Goal: Task Accomplishment & Management: Manage account settings

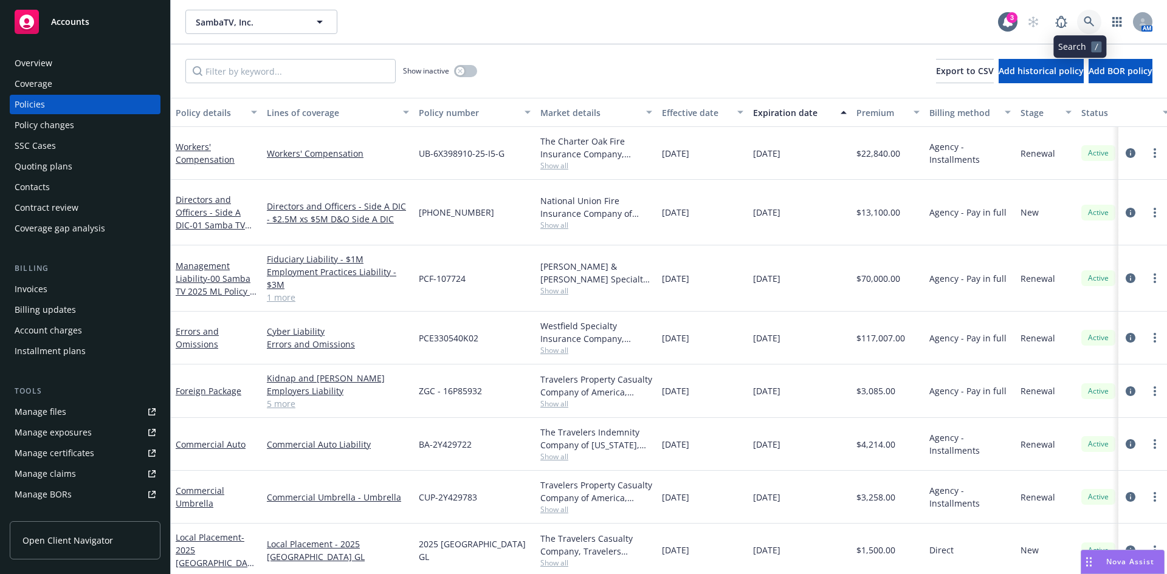
click at [933, 12] on link at bounding box center [1089, 22] width 24 height 24
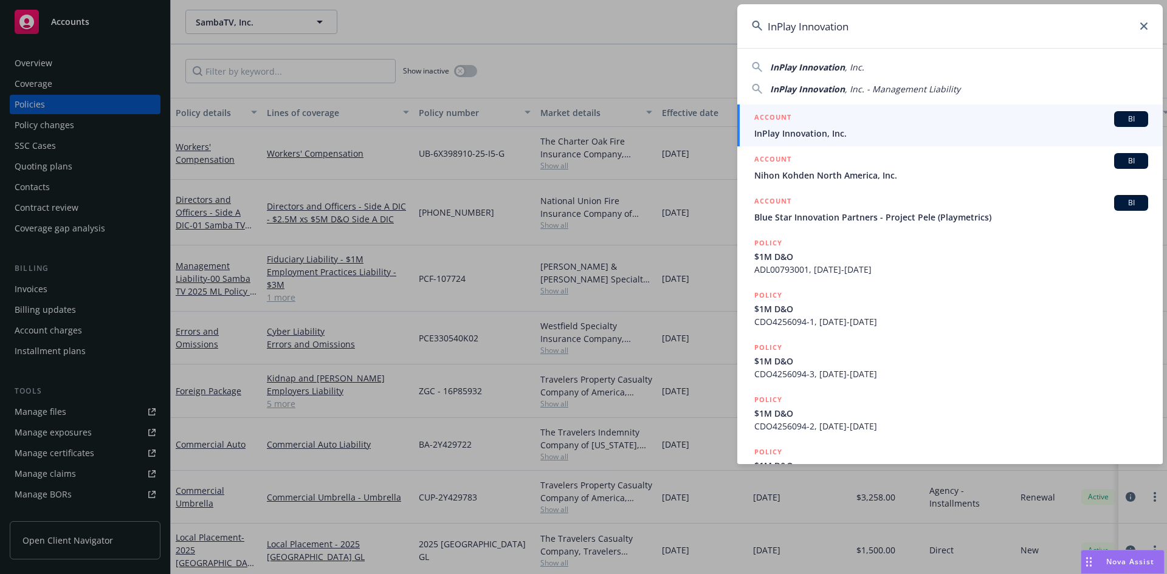
type input "InPlay Innovation"
click at [818, 127] on span "InPlay Innovation, Inc." at bounding box center [951, 133] width 394 height 13
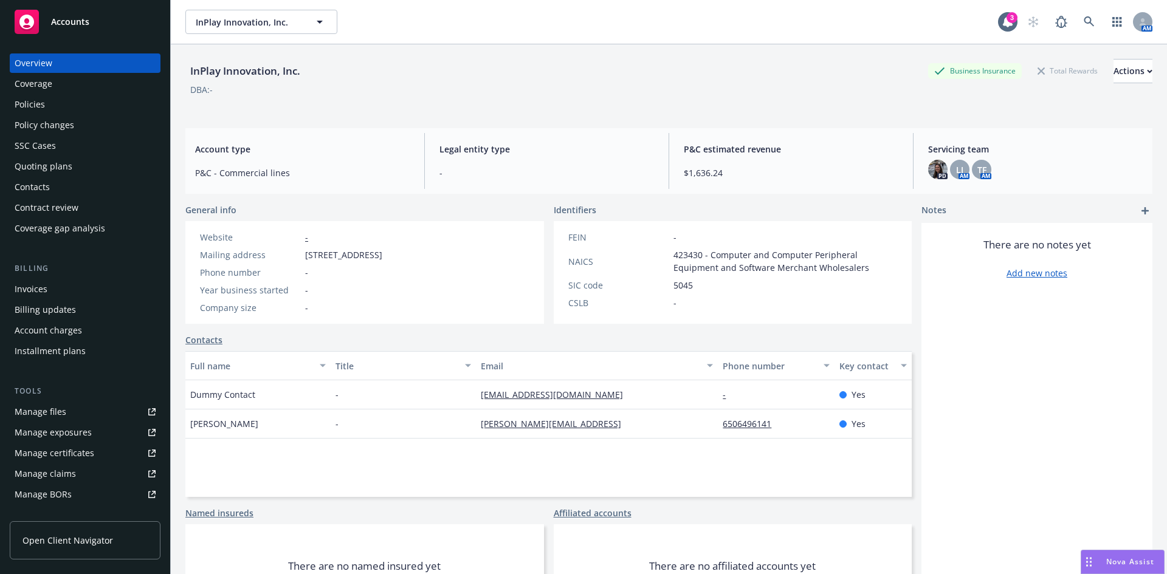
click at [36, 102] on div "Policies" at bounding box center [30, 104] width 30 height 19
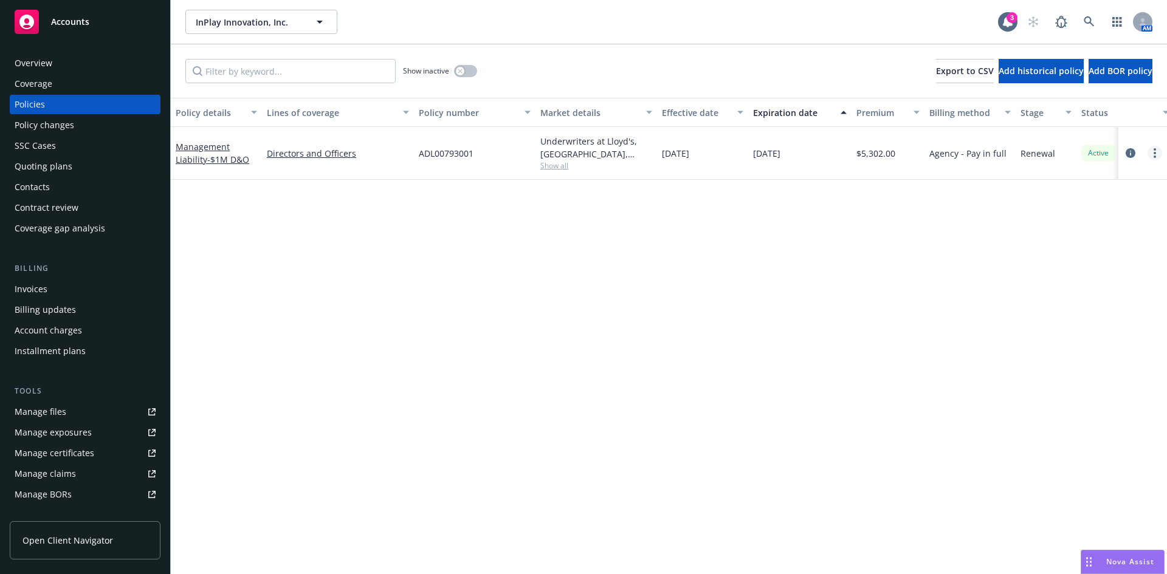
click at [933, 151] on link "more" at bounding box center [1155, 153] width 15 height 15
click at [933, 154] on link "more" at bounding box center [1155, 153] width 15 height 15
click at [217, 153] on div "Management Liability - $1M D&O" at bounding box center [216, 153] width 81 height 26
click at [201, 168] on div "Management Liability - $1M D&O" at bounding box center [216, 153] width 91 height 53
click at [201, 160] on link "Management Liability - $1M D&O" at bounding box center [213, 153] width 74 height 24
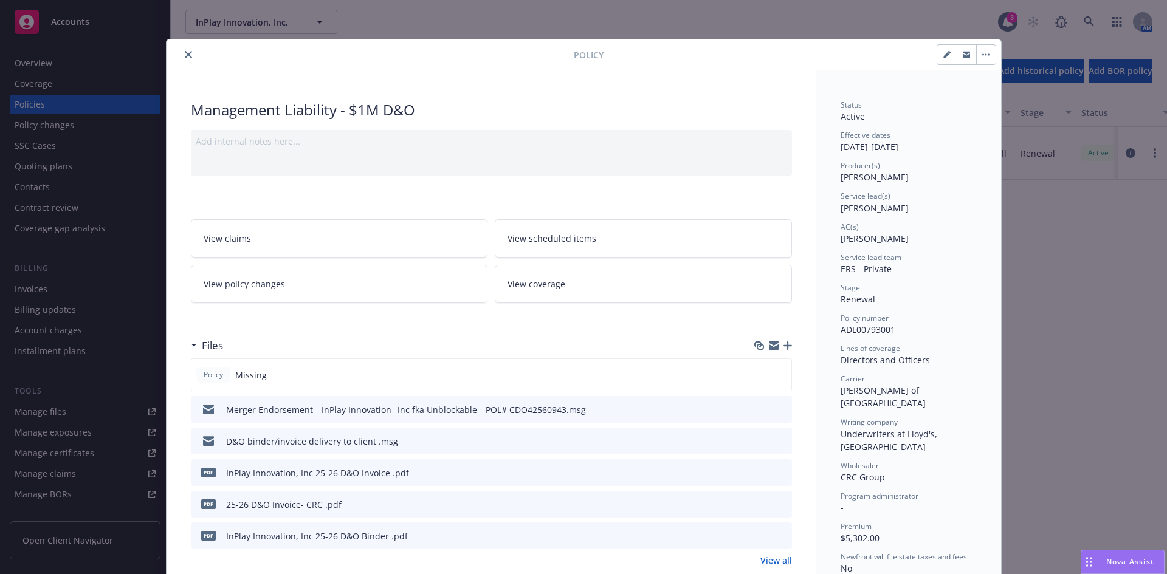
click at [933, 61] on button "button" at bounding box center [946, 54] width 19 height 19
select select "RENEWAL"
select select "12"
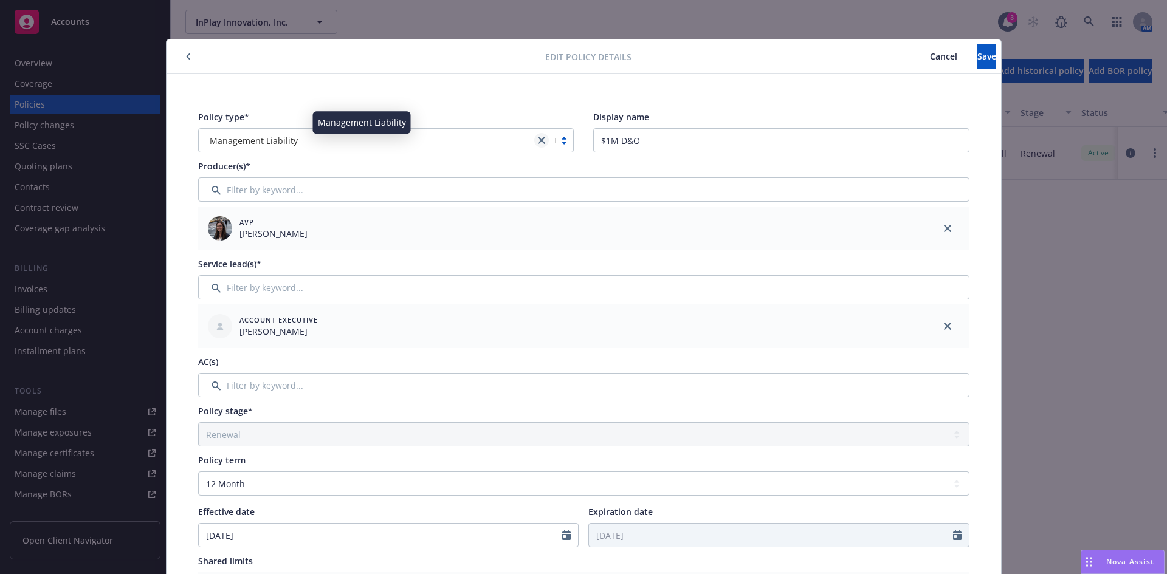
click at [538, 140] on icon "close" at bounding box center [541, 140] width 7 height 7
click at [267, 140] on div at bounding box center [377, 140] width 345 height 15
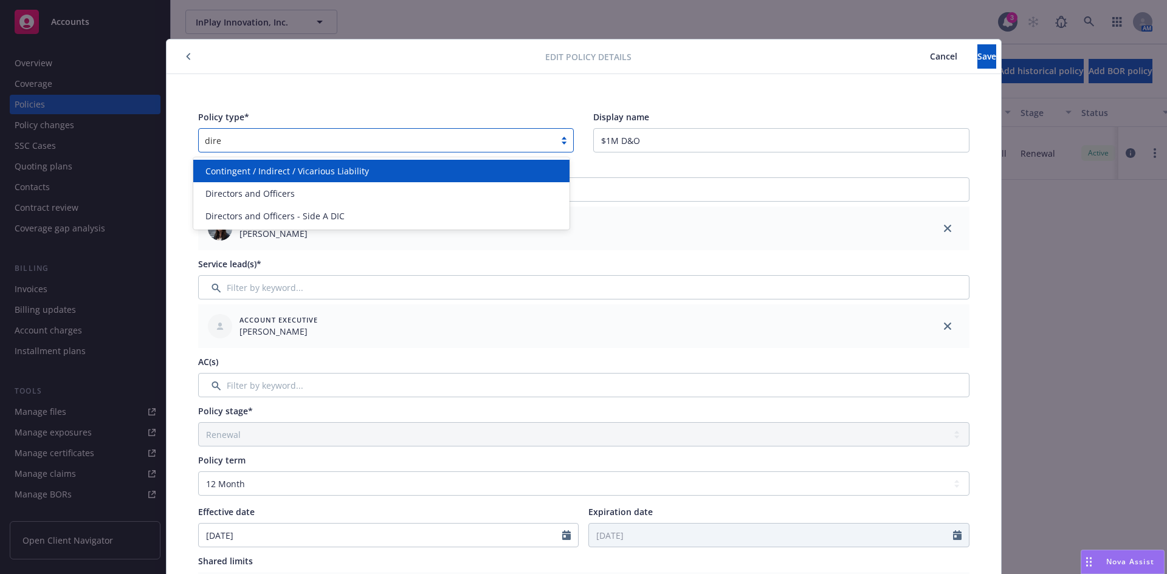
type input "direc"
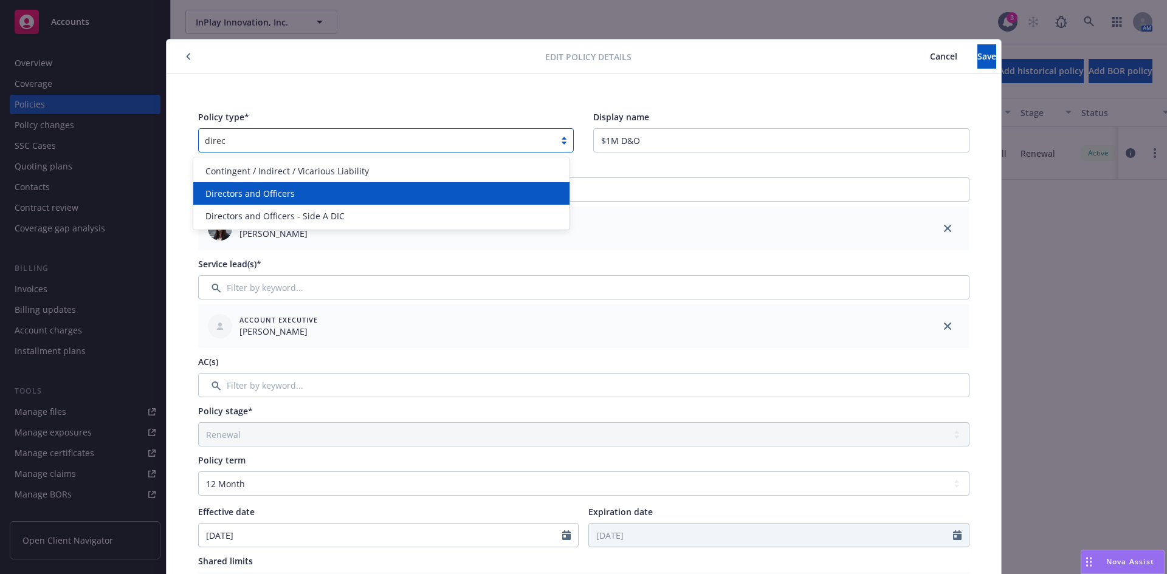
click at [260, 195] on span "Directors and Officers" at bounding box center [249, 193] width 89 height 13
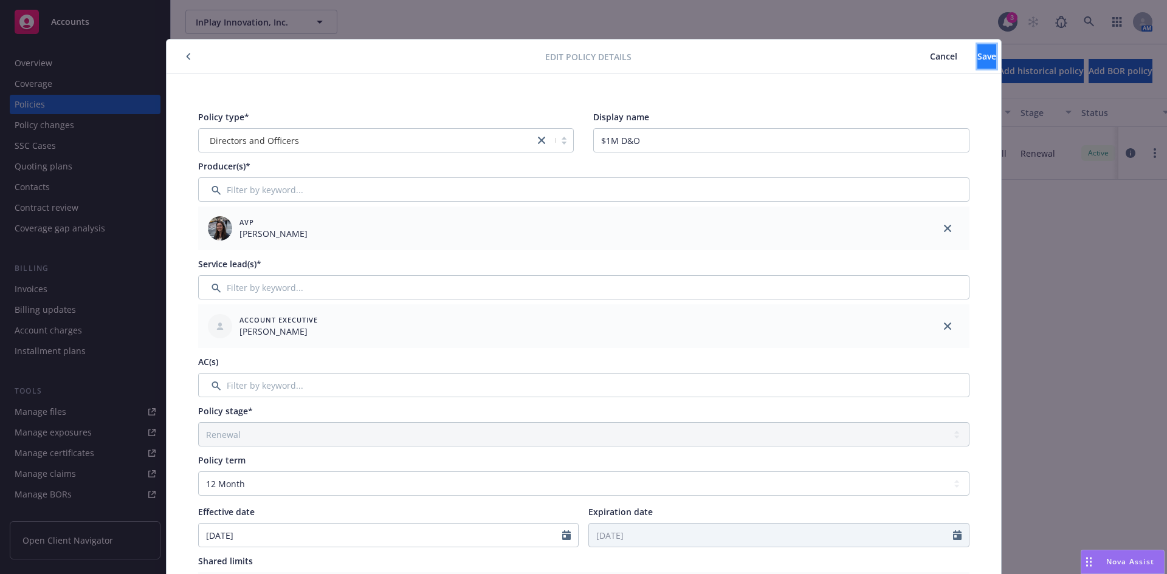
click at [933, 53] on button "Save" at bounding box center [986, 56] width 19 height 24
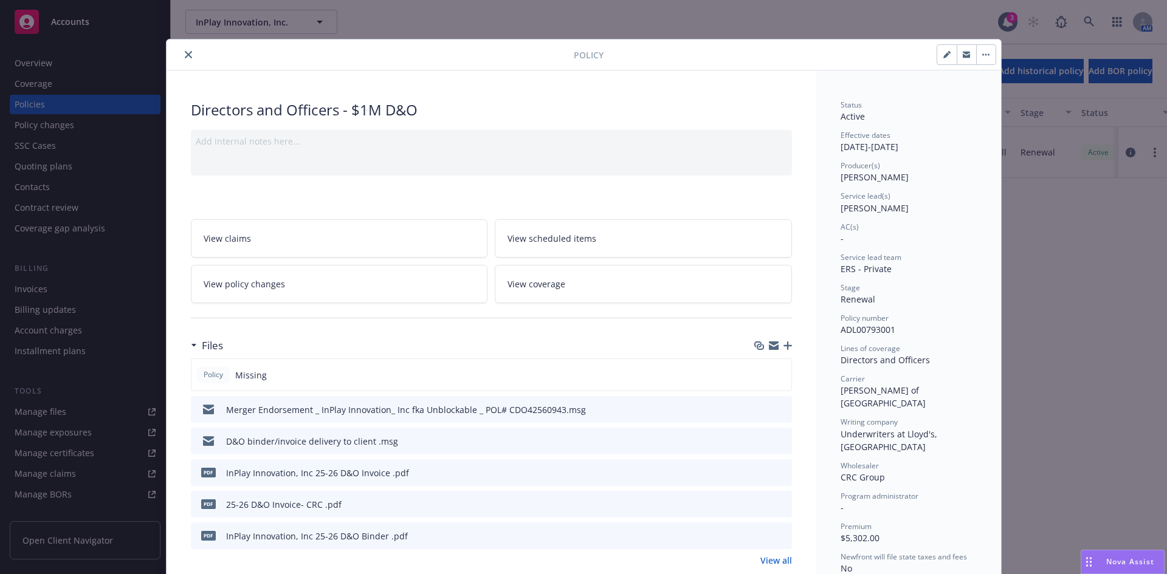
click at [784, 345] on icon "button" at bounding box center [788, 346] width 9 height 9
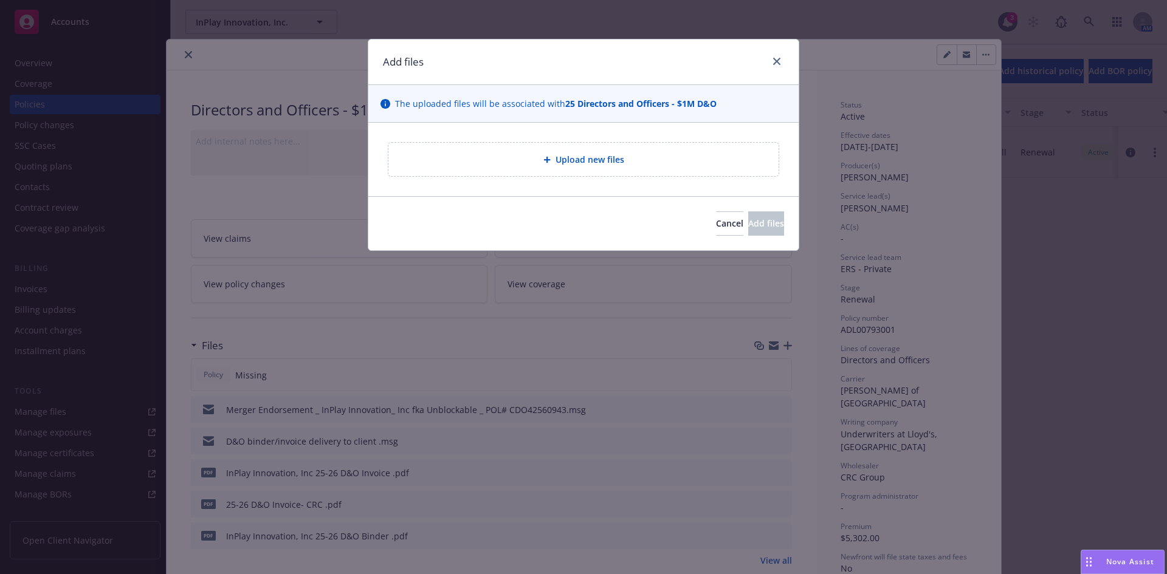
type textarea "x"
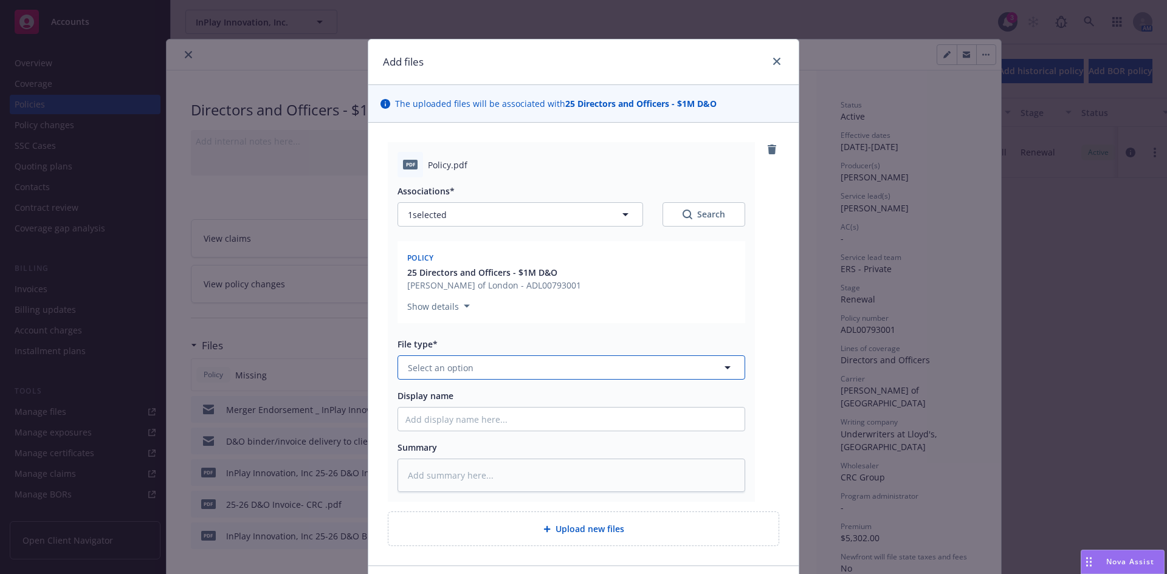
click at [412, 360] on button "Select an option" at bounding box center [572, 368] width 348 height 24
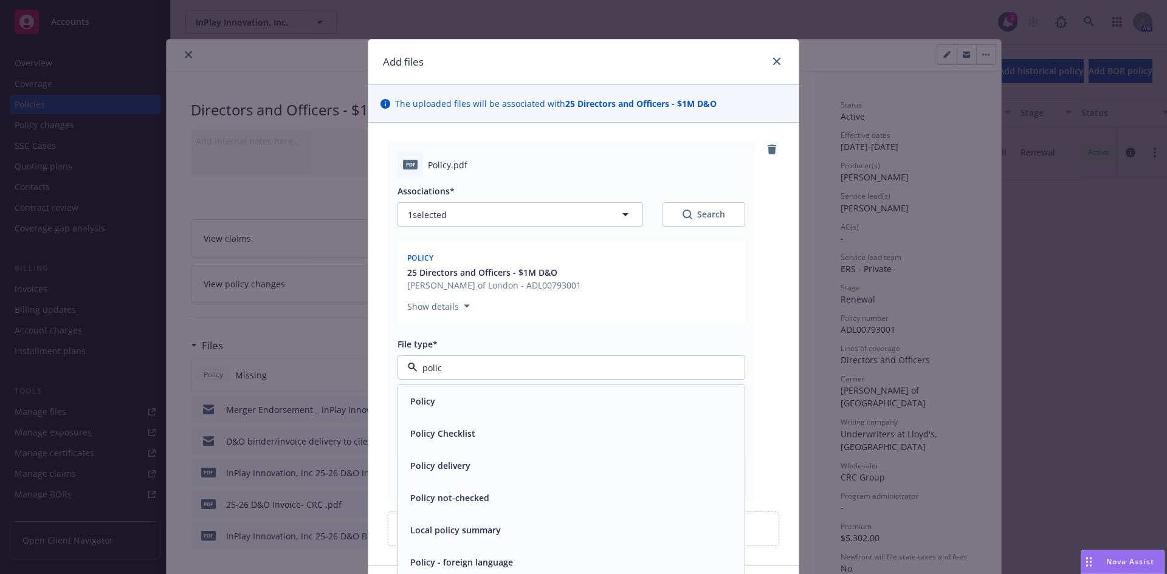
type input "policy"
click at [424, 408] on span "Policy" at bounding box center [422, 401] width 25 height 13
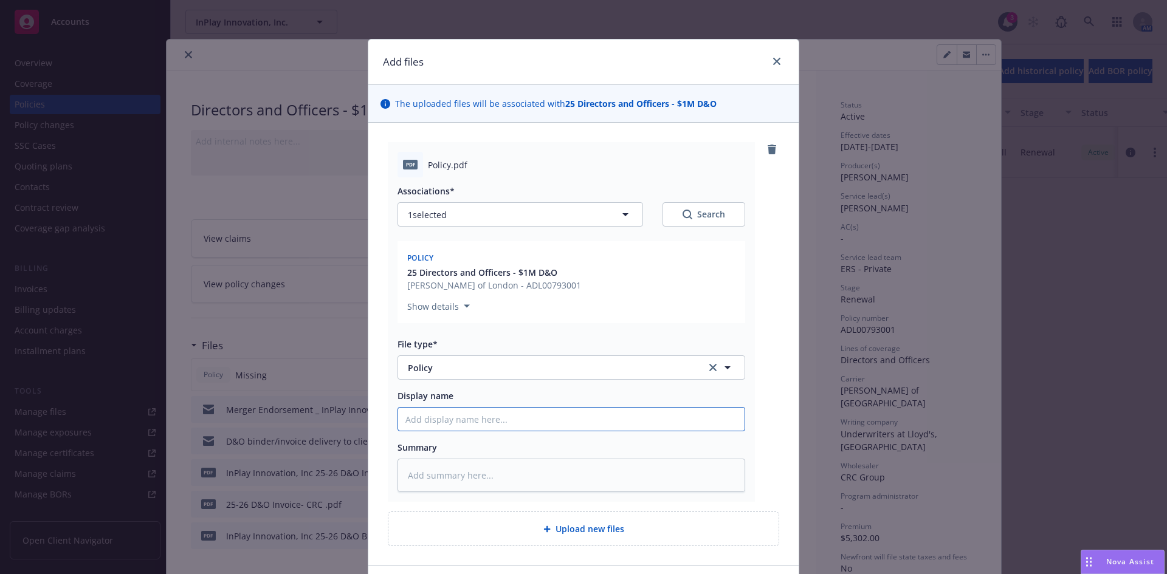
click at [434, 422] on input "Display name" at bounding box center [571, 419] width 346 height 23
paste input "InPlay Innovation"
type textarea "x"
type input "InPlay Innovation"
type textarea "x"
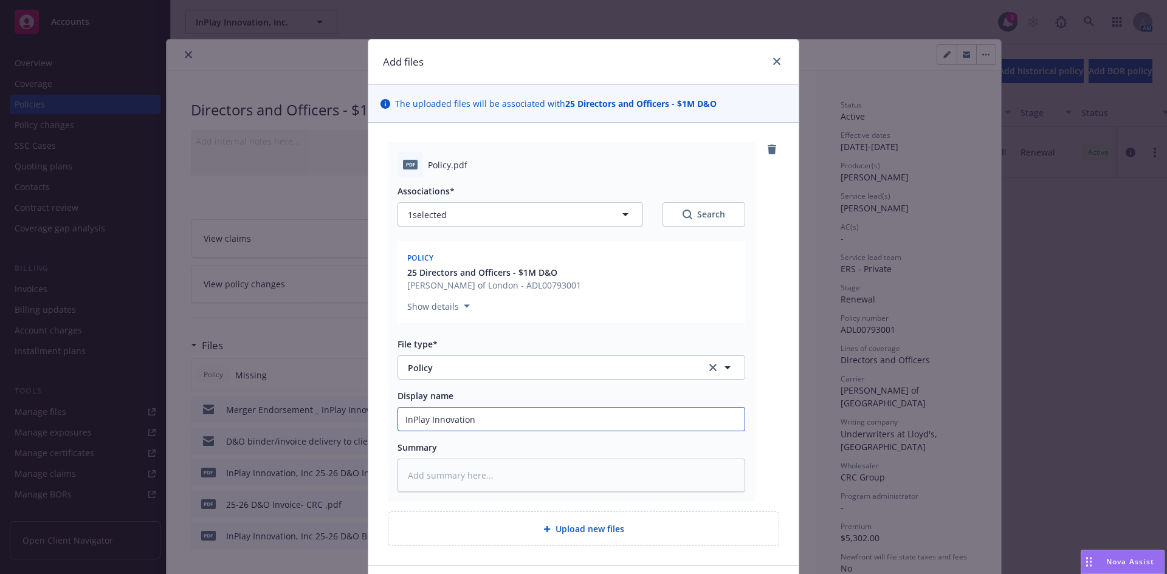
type input "InPlay Innovation"
type textarea "x"
type input "InPlay Innovation 2"
type textarea "x"
type input "InPlay Innovation 25"
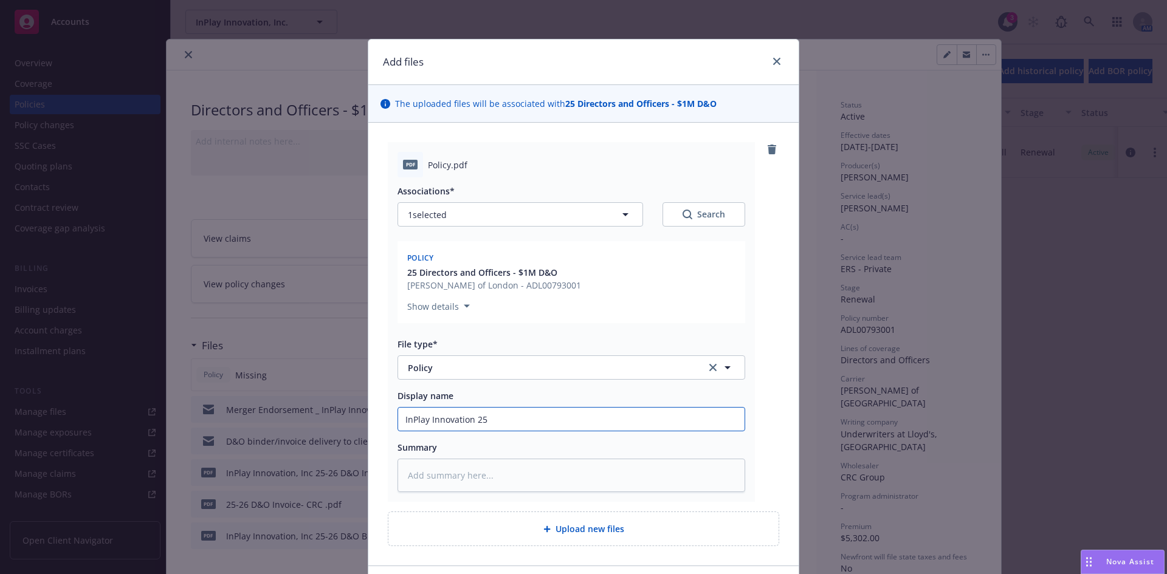
type textarea "x"
type input "InPlay Innovation 25-"
type textarea "x"
type input "InPlay Innovation 25-2"
type textarea "x"
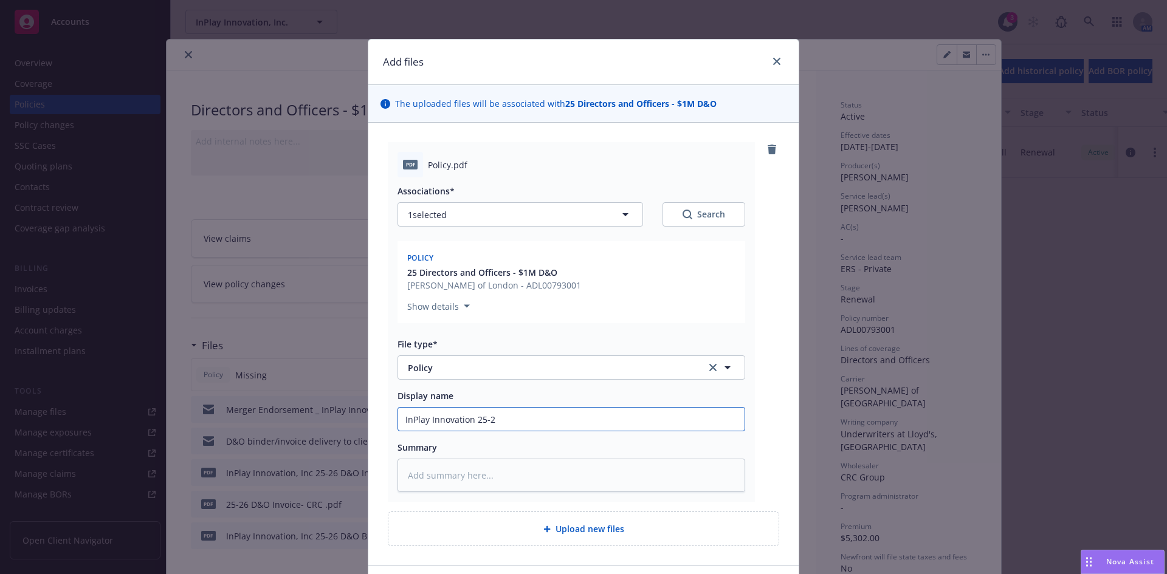
type input "InPlay Innovation 25-26"
type textarea "x"
type input "InPlay Innovation 25-26"
type textarea "x"
type input "InPlay Innovation 25-26 D"
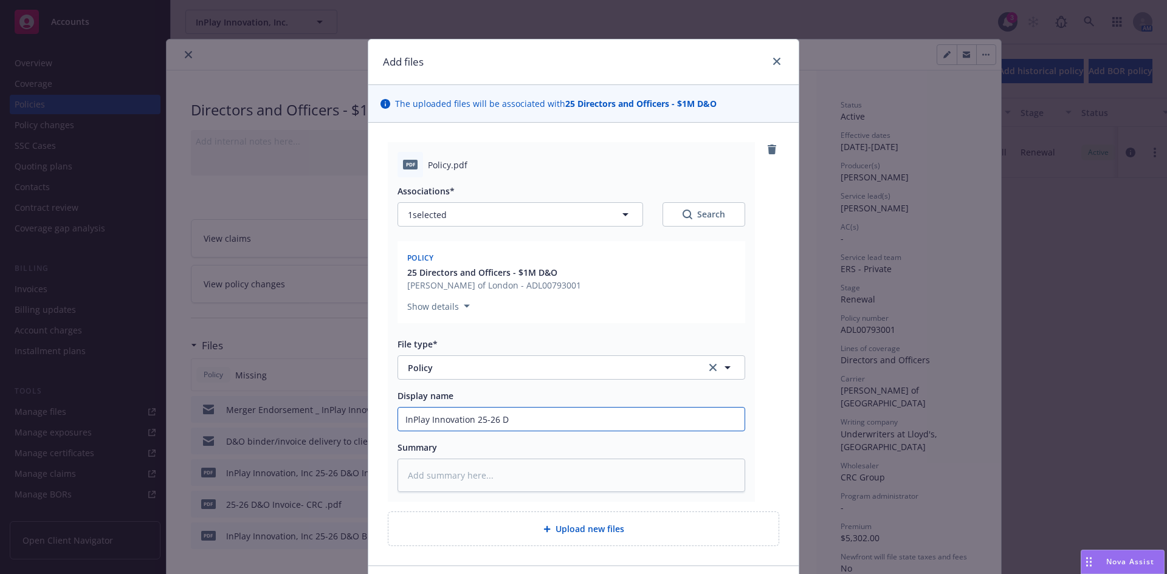
type textarea "x"
type input "InPlay Innovation 25-26 D&O"
type textarea "x"
type input "InPlay Innovation 25-26 D&O"
type textarea "x"
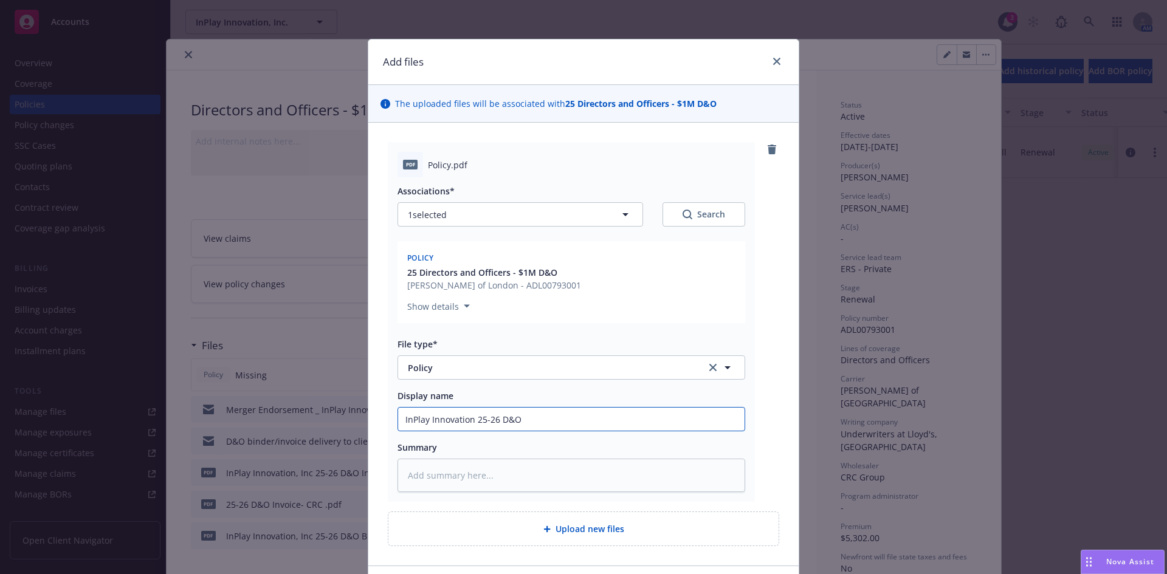
type input "InPlay Innovation 25-26 D&O I"
type textarea "x"
type input "InPlay Innovation 25-26 D&O In"
type textarea "x"
type input "InPlay Innovation 25-26 D&O Inv"
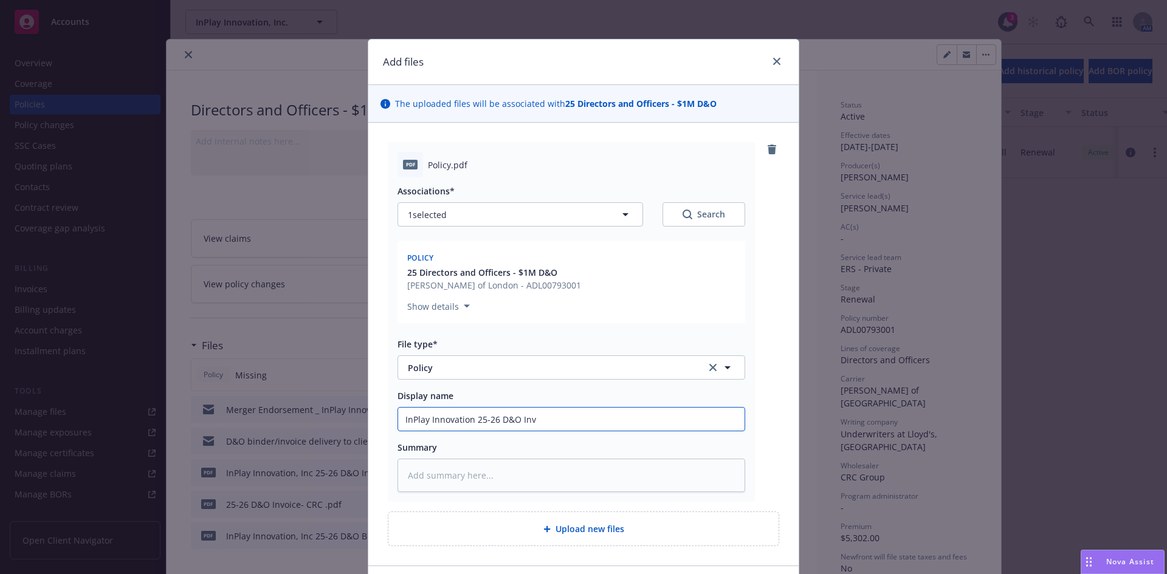
type textarea "x"
type input "InPlay Innovation 25-26 D&O Invc"
type textarea "x"
type input "InPlay Innovation 25-26 D&O Invci"
type textarea "x"
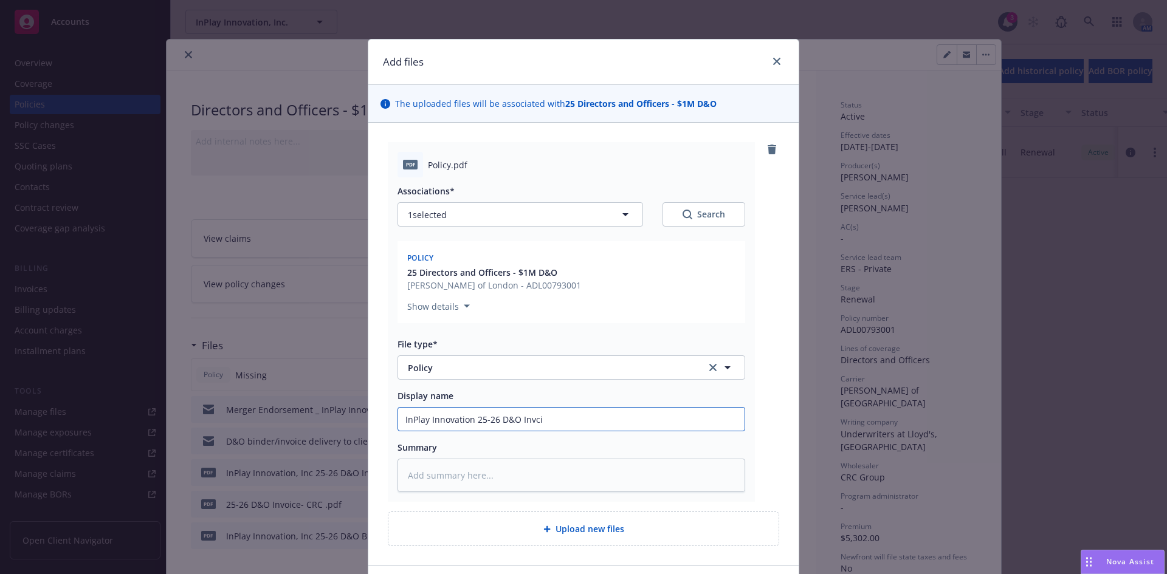
type input "InPlay Innovation 25-26 D&O Invcie"
type textarea "x"
type input "InPlay Innovation 25-26 D&O Invci"
type textarea "x"
type input "InPlay Innovation 25-26 D&O Invc"
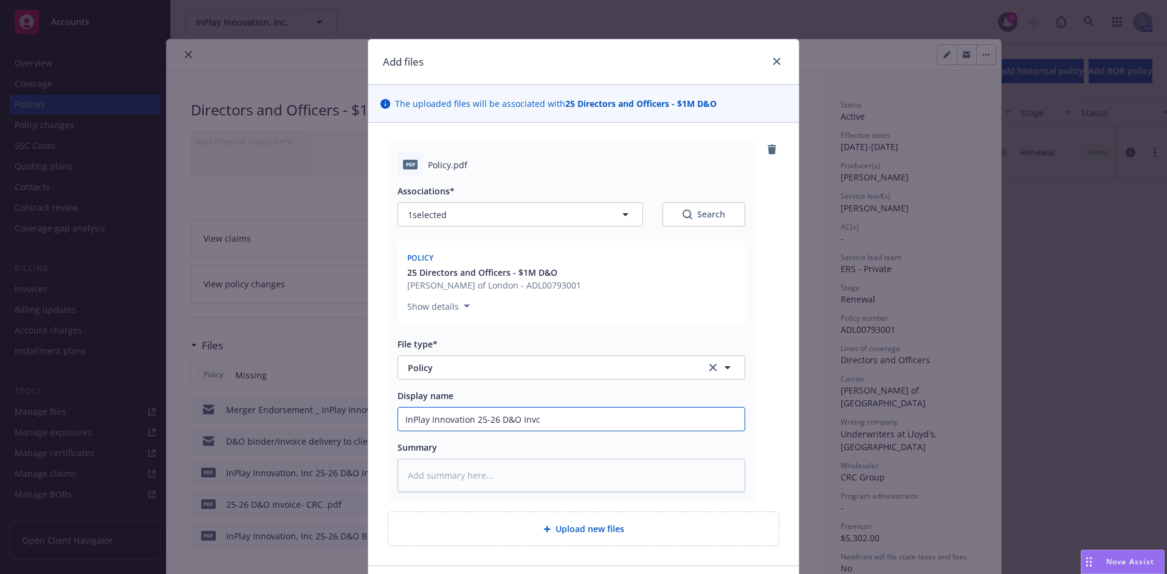
type textarea "x"
type input "InPlay Innovation 25-26 D&O Inv"
type textarea "x"
type input "InPlay Innovation 25-26 D&O Invo"
type textarea "x"
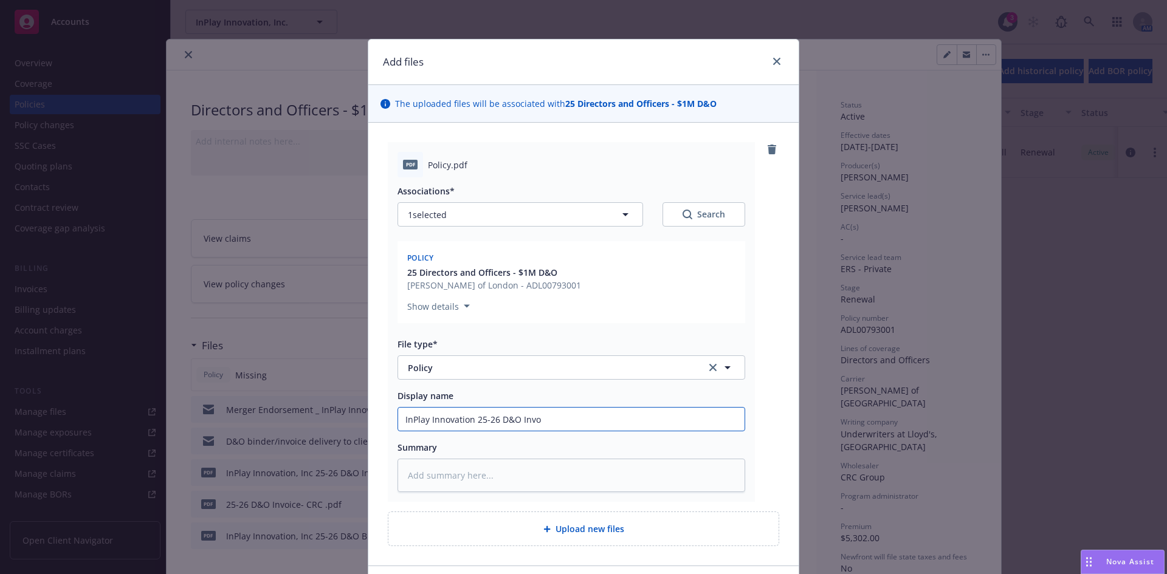
type input "InPlay Innovation 25-26 D&O Invoi"
type textarea "x"
type input "InPlay Innovation 25-26 D&O Invoic"
type textarea "x"
type input "InPlay Innovation 25-26 D&O Invoice"
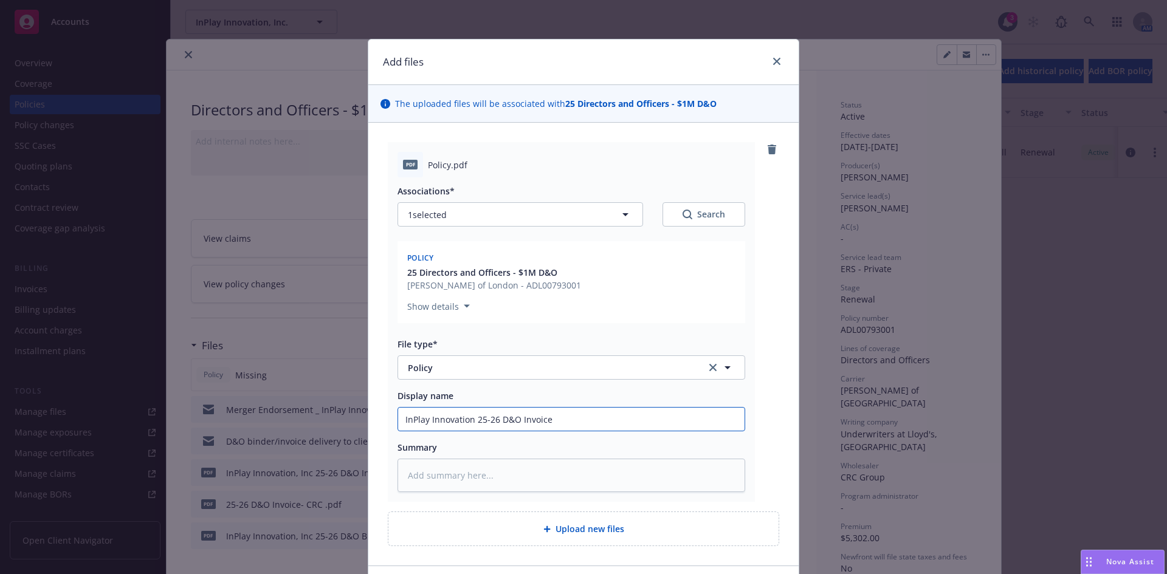
type textarea "x"
type input "InPlay Innovation 25-26 D&O Invoice"
type textarea "x"
type input "InPlay Innovation 25-26 D&O Invoice"
type textarea "x"
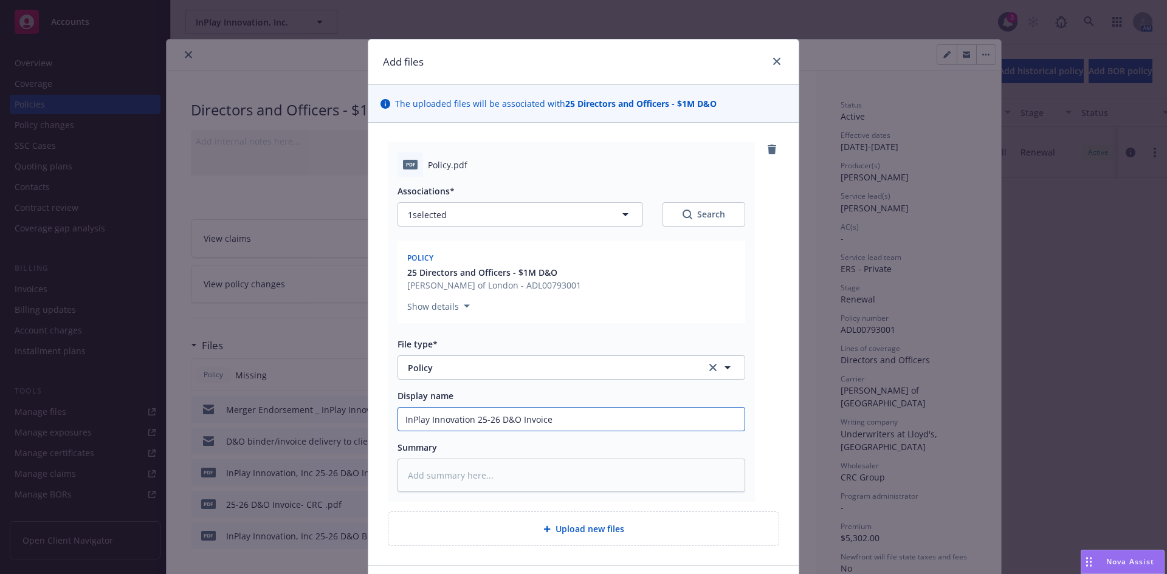
type input "InPlay Innovation 25-26 D&O Invoic"
type textarea "x"
type input "InPlay Innovation 25-26 D&O Invoi"
type textarea "x"
type input "InPlay Innovation 25-26 D&O Invo"
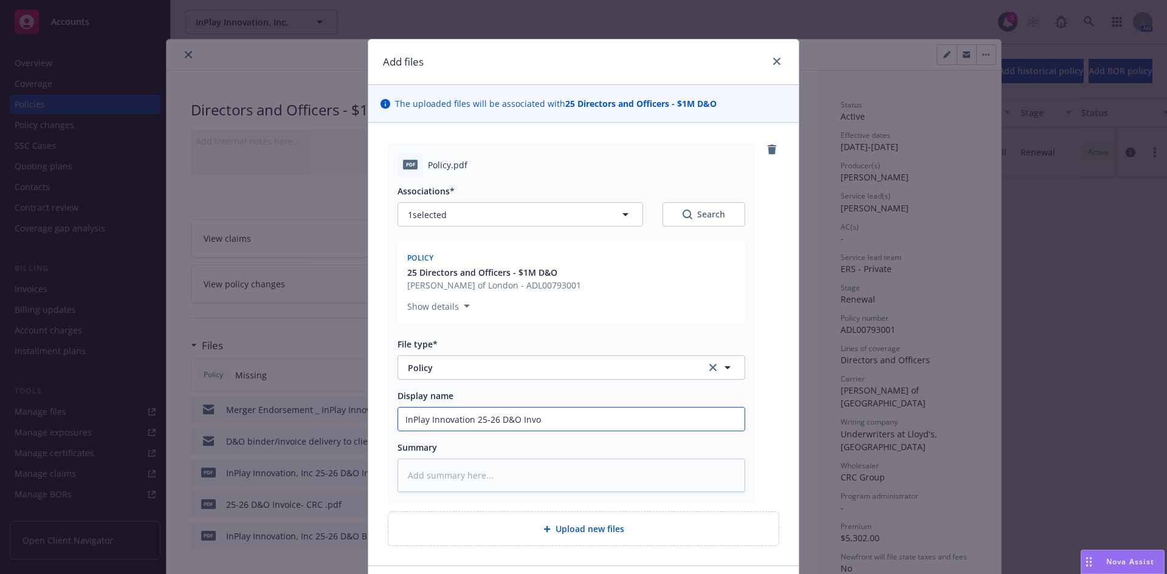
type textarea "x"
type input "InPlay Innovation 25-26 D&O Inv"
type textarea "x"
type input "InPlay Innovation 25-26 D&O In"
type textarea "x"
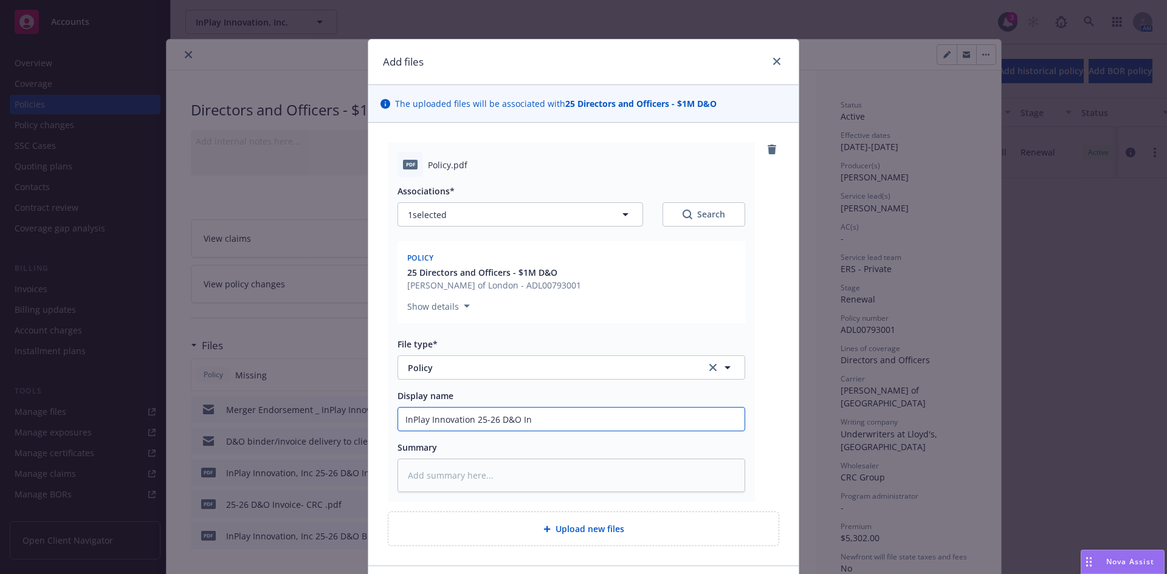
type input "InPlay Innovation 25-26 D&O I"
type textarea "x"
type input "InPlay Innovation 25-26 D&O"
type textarea "x"
type input "InPlay Innovation 25-26 D&O P"
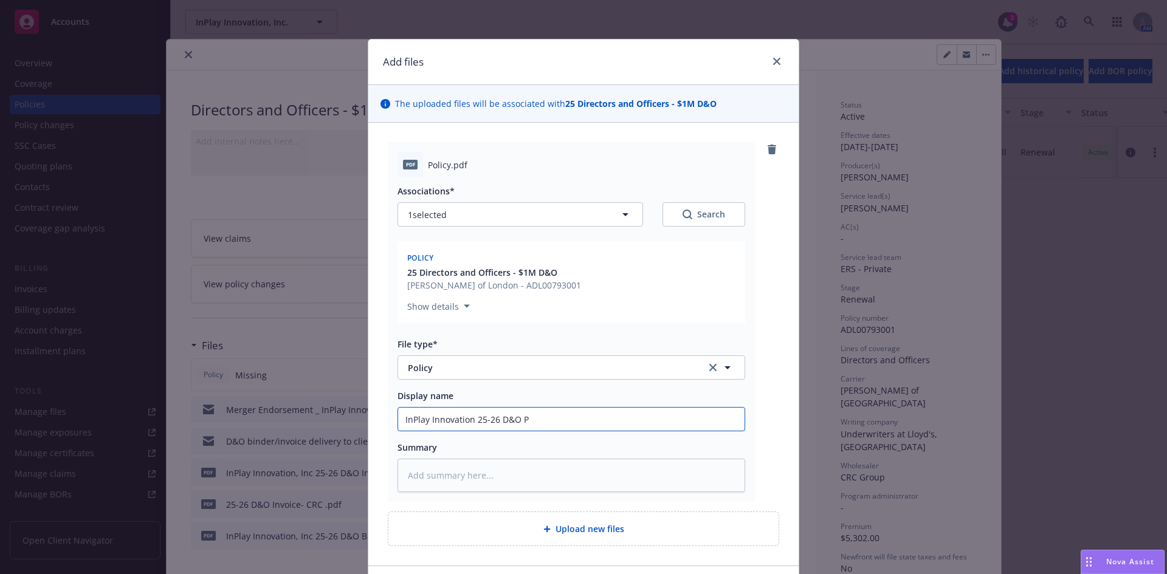
type textarea "x"
type input "InPlay Innovation 25-26 D&O Po"
type textarea "x"
type input "InPlay Innovation 25-26 D&O Pol"
type textarea "x"
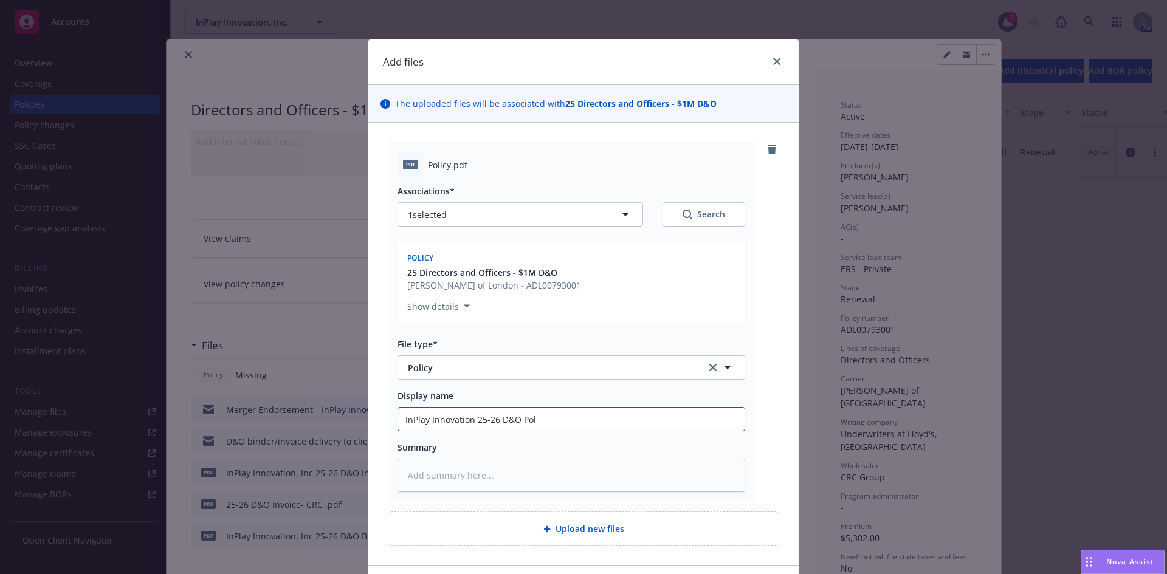
type input "InPlay Innovation 25-26 D&O Poli"
type textarea "x"
type input "InPlay Innovation 25-26 D&O Polic"
type textarea "x"
type input "InPlay Innovation 25-26 D&O Policy"
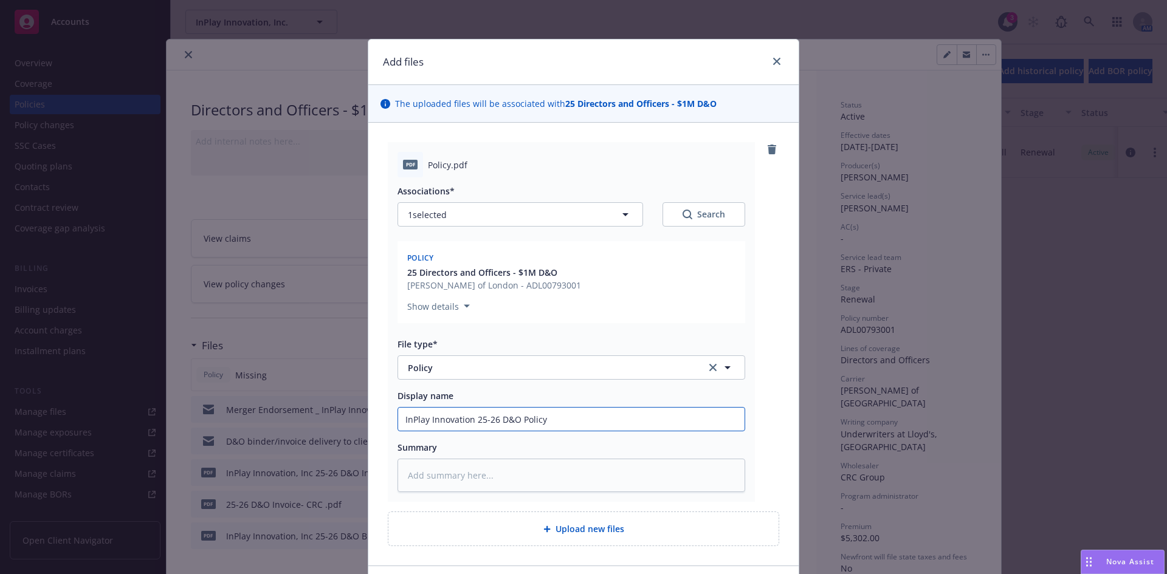
type textarea "x"
type input "InPlay Innovation 25-26 D&O Policy"
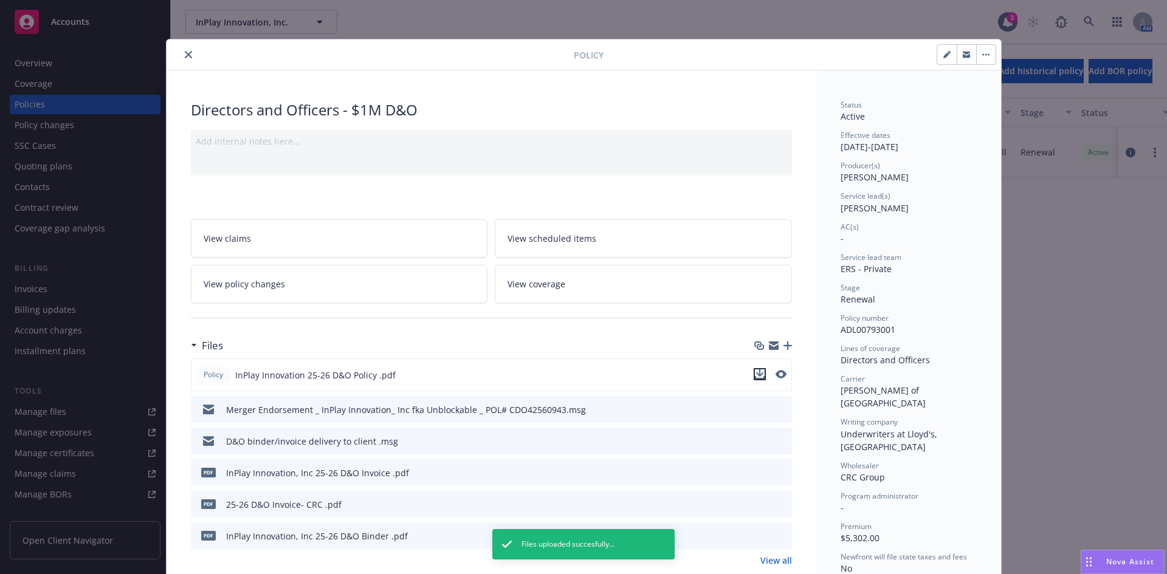
click at [756, 374] on icon "download file" at bounding box center [760, 373] width 8 height 7
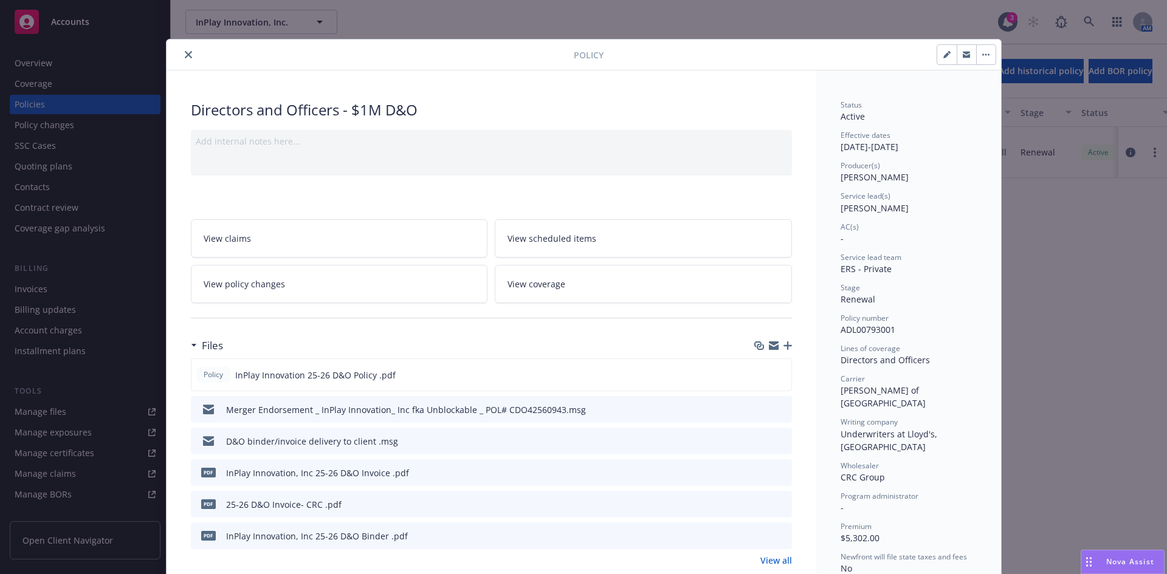
drag, startPoint x: 700, startPoint y: 53, endPoint x: 830, endPoint y: 131, distance: 151.6
click at [700, 52] on div at bounding box center [800, 54] width 393 height 21
click at [785, 343] on icon "button" at bounding box center [788, 346] width 9 height 9
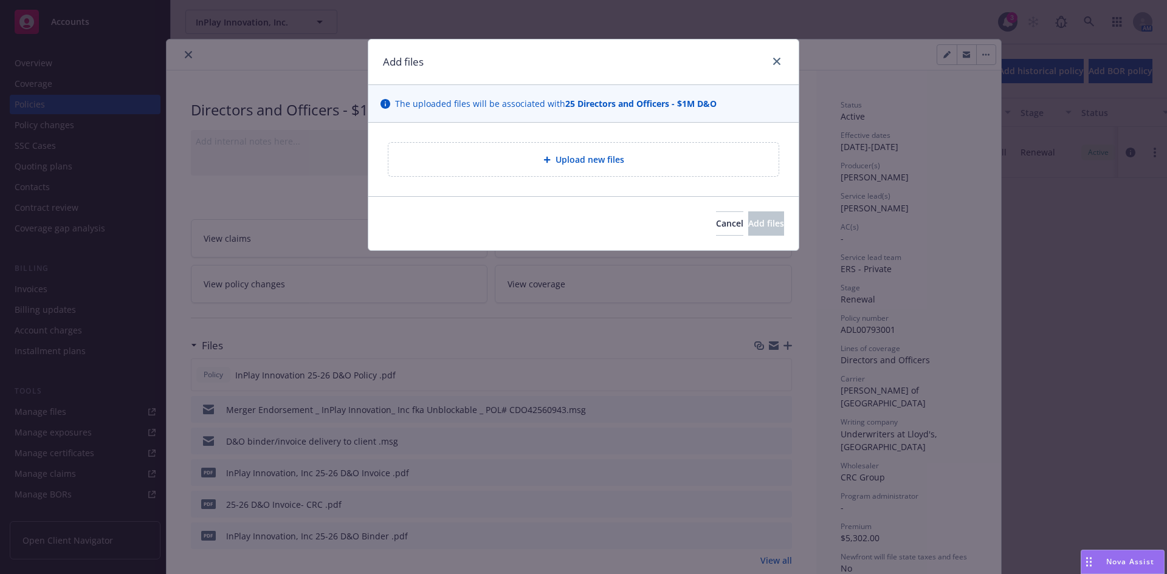
type textarea "x"
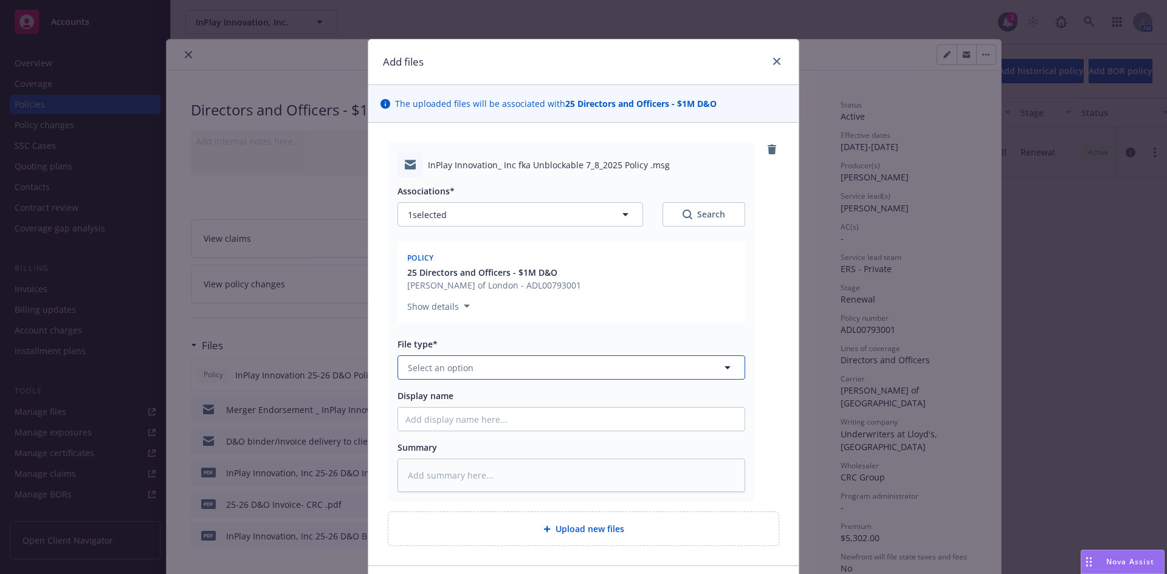
click at [408, 362] on span "Select an option" at bounding box center [441, 368] width 66 height 13
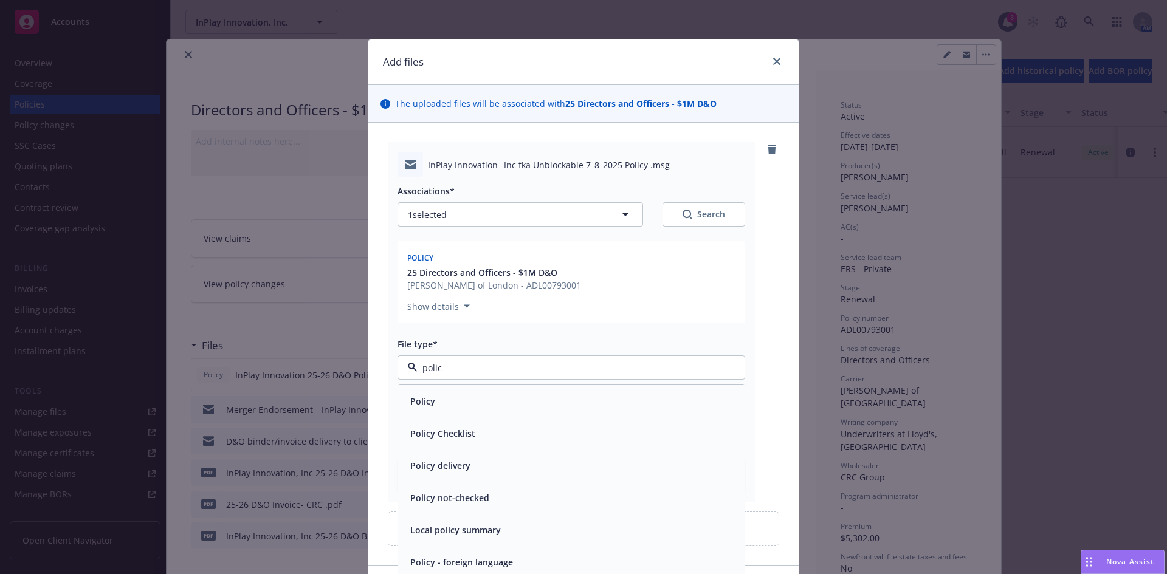
type input "policy"
click at [489, 461] on div "Policy delivery" at bounding box center [571, 466] width 332 height 18
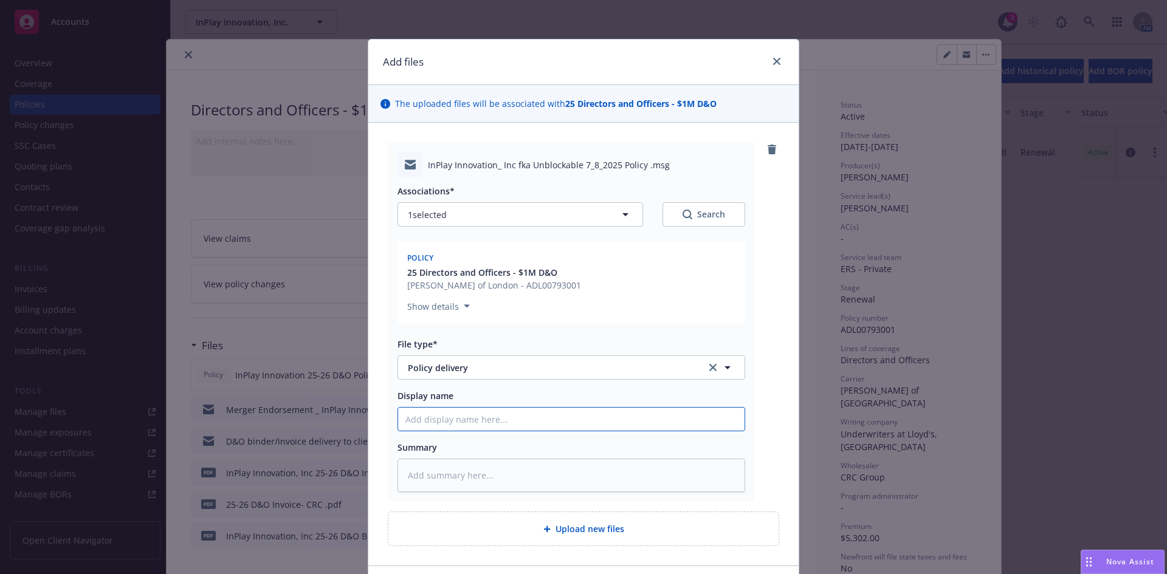
click at [450, 419] on input "Display name" at bounding box center [571, 419] width 346 height 23
type textarea "x"
type input "D"
type textarea "x"
type input "D&"
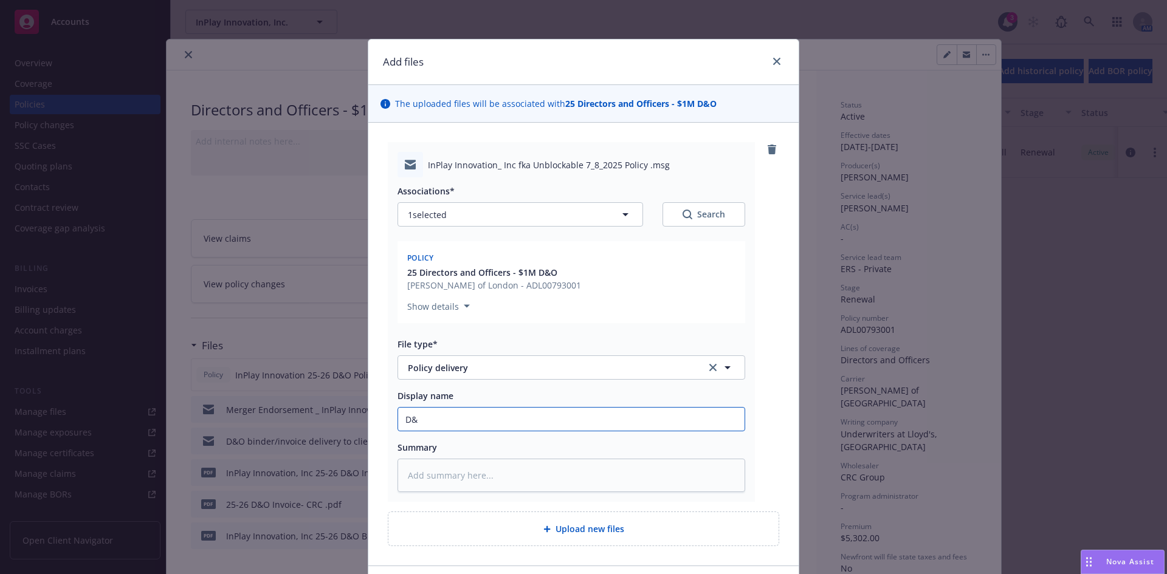
type textarea "x"
type input "D&O"
type textarea "x"
type input "D&O"
type textarea "x"
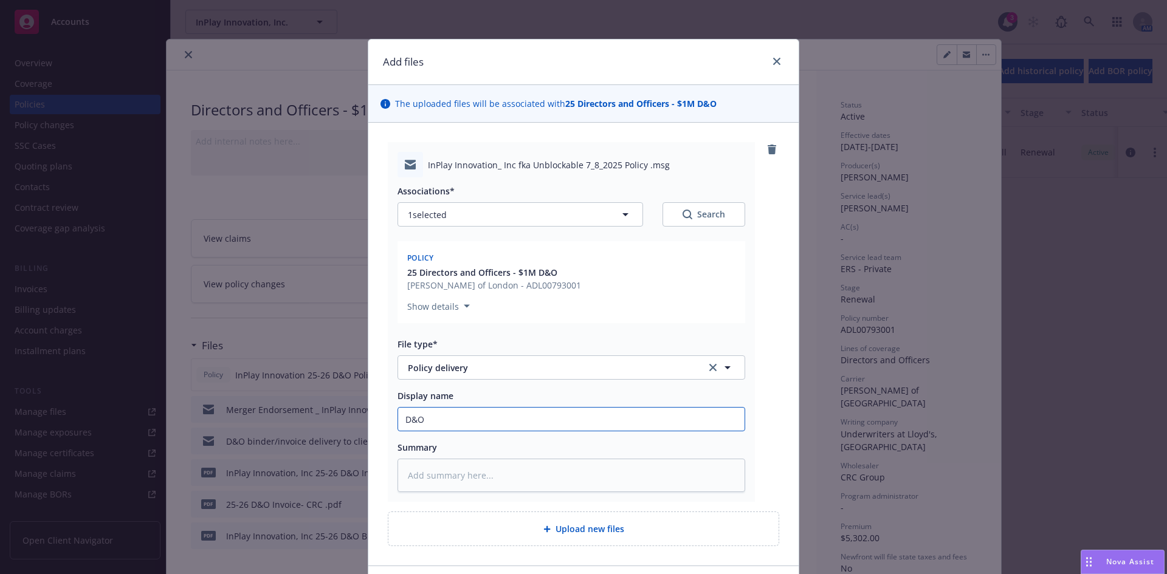
type input "D&O P"
type textarea "x"
type input "D&O Po"
type textarea "x"
type input "D&O Pol"
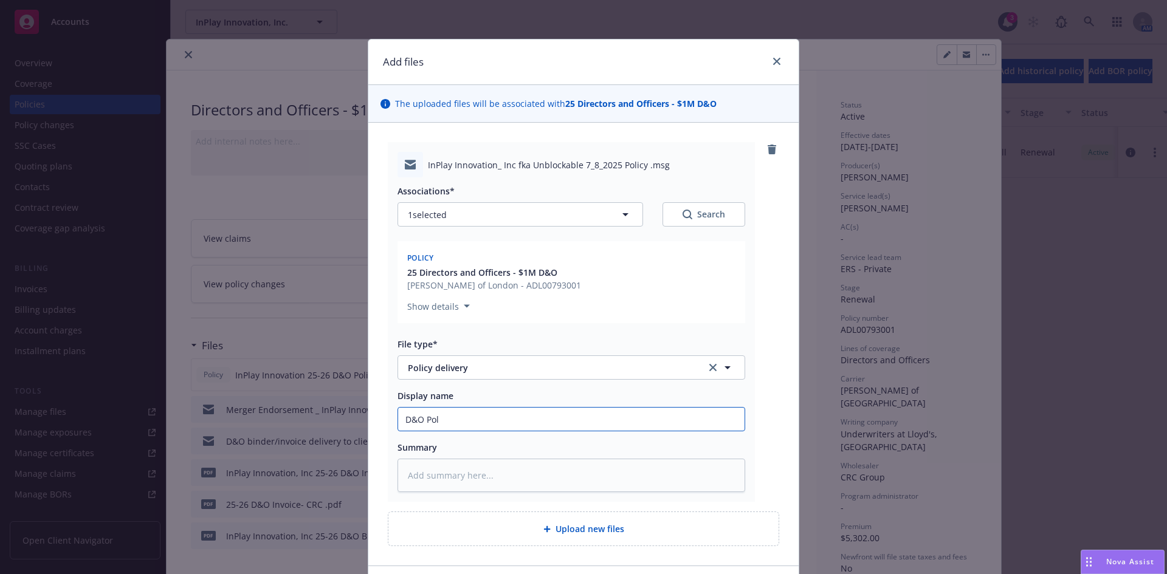
type textarea "x"
type input "D&O Poli"
type textarea "x"
type input "D&O Policy"
type textarea "x"
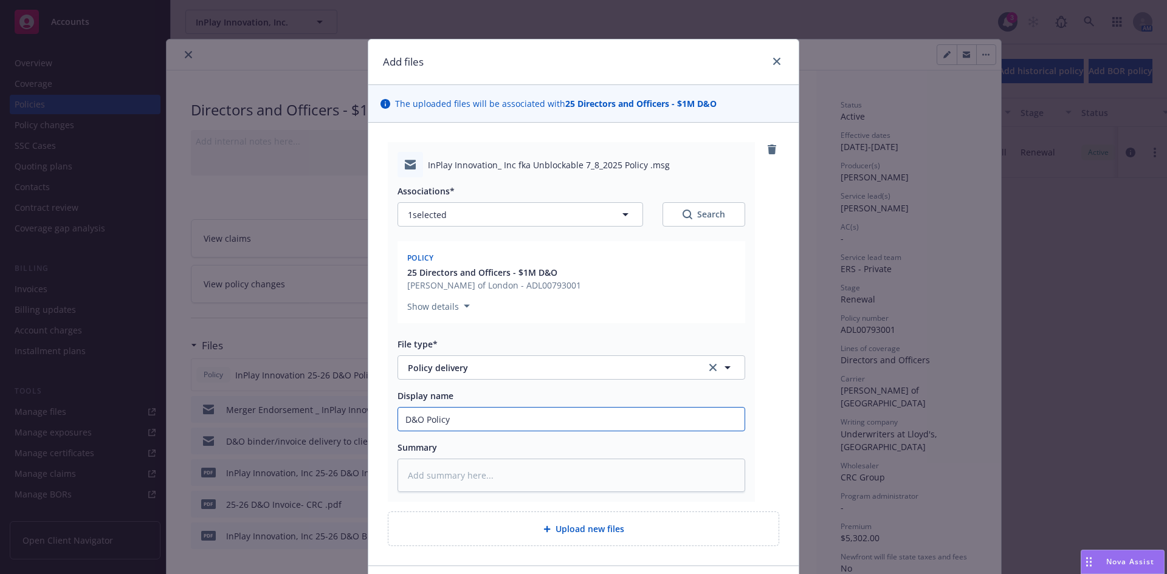
type input "D&O Policy"
type textarea "x"
type input "D&O Policy delivery"
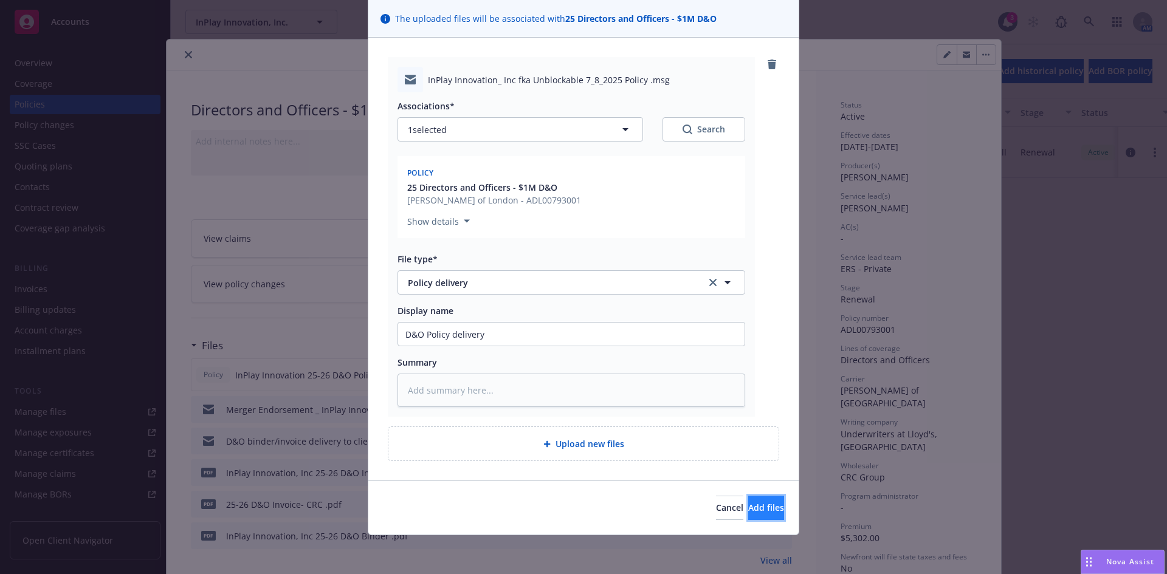
click at [751, 508] on span "Add files" at bounding box center [766, 508] width 36 height 12
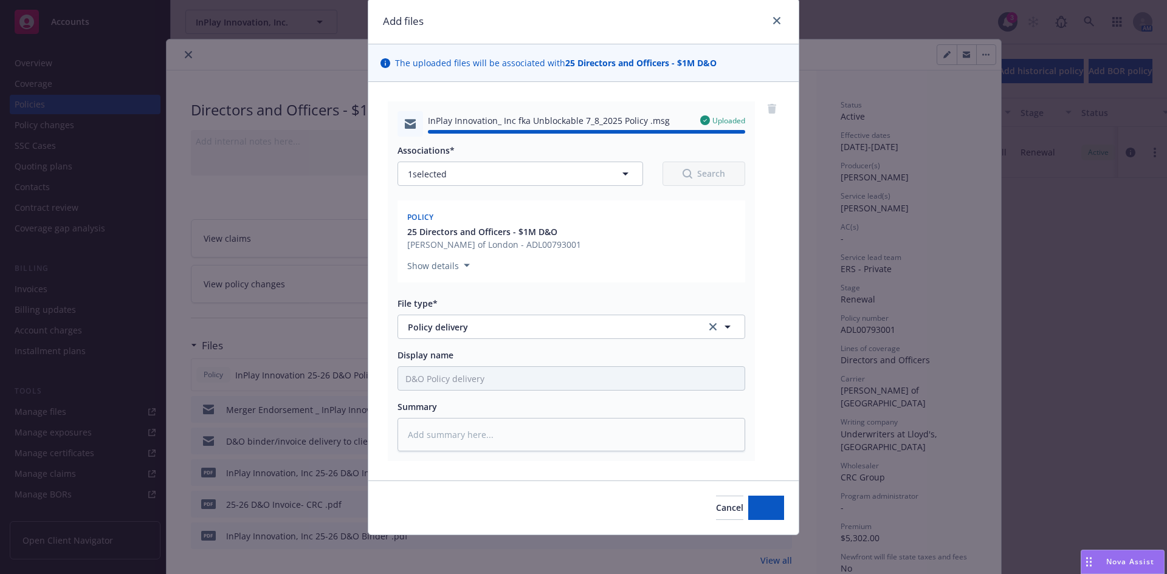
type textarea "x"
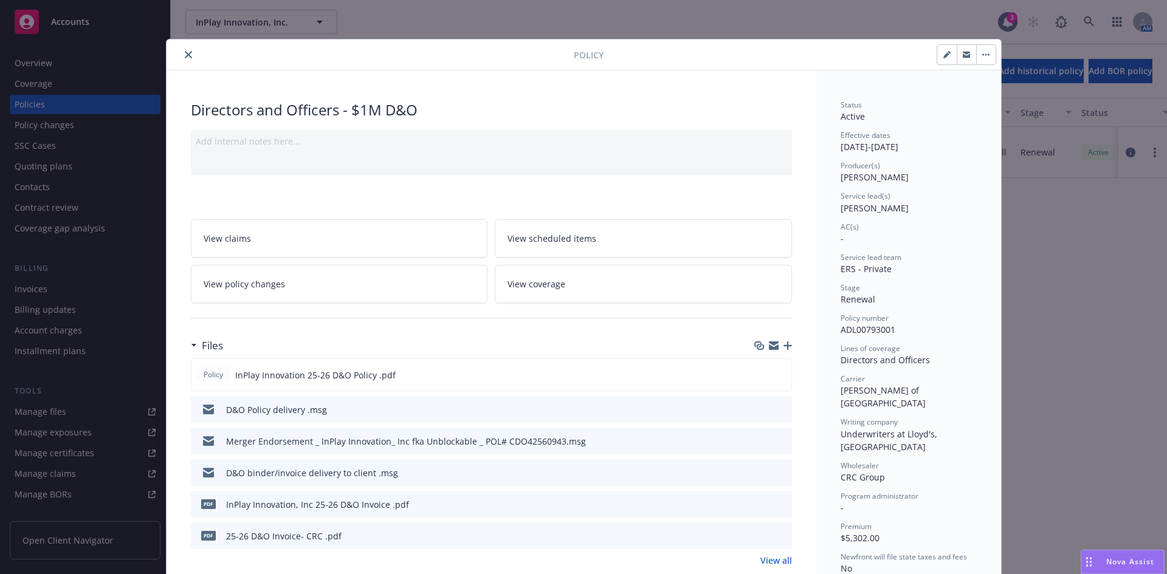
drag, startPoint x: 185, startPoint y: 52, endPoint x: 192, endPoint y: 51, distance: 6.8
click at [185, 52] on icon "close" at bounding box center [188, 54] width 7 height 7
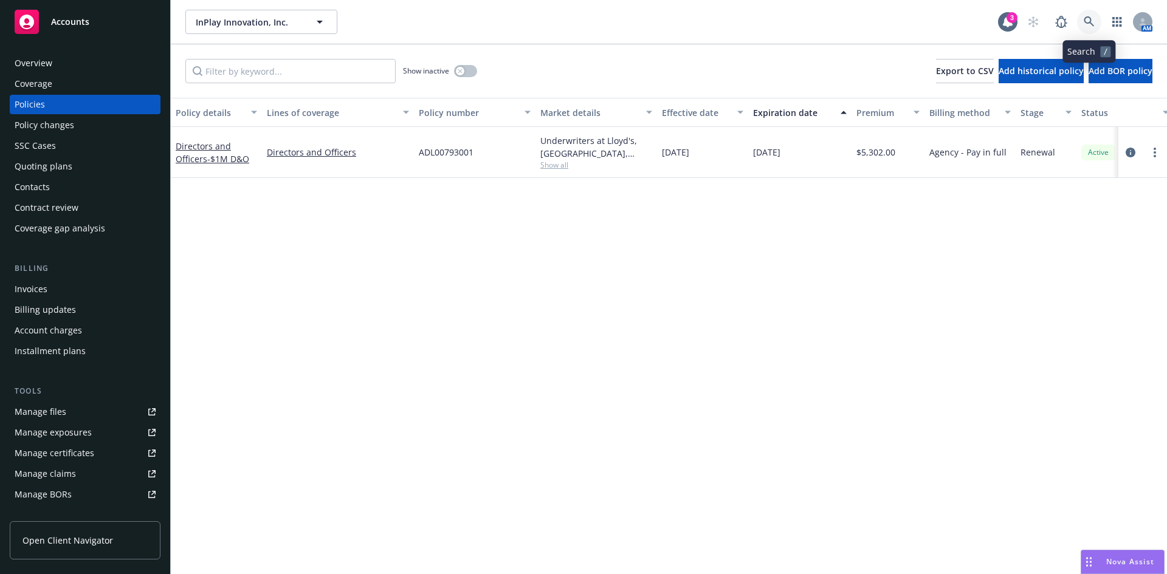
click at [933, 21] on icon at bounding box center [1089, 21] width 11 height 11
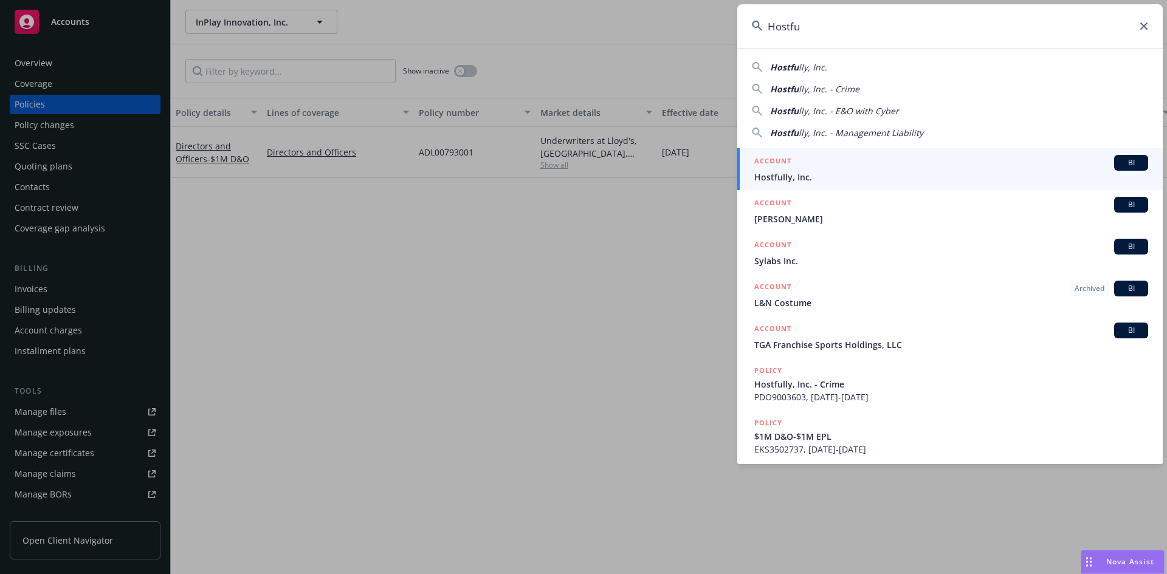
type input "Hostfu"
click at [824, 179] on span "Hostfully, Inc." at bounding box center [951, 177] width 394 height 13
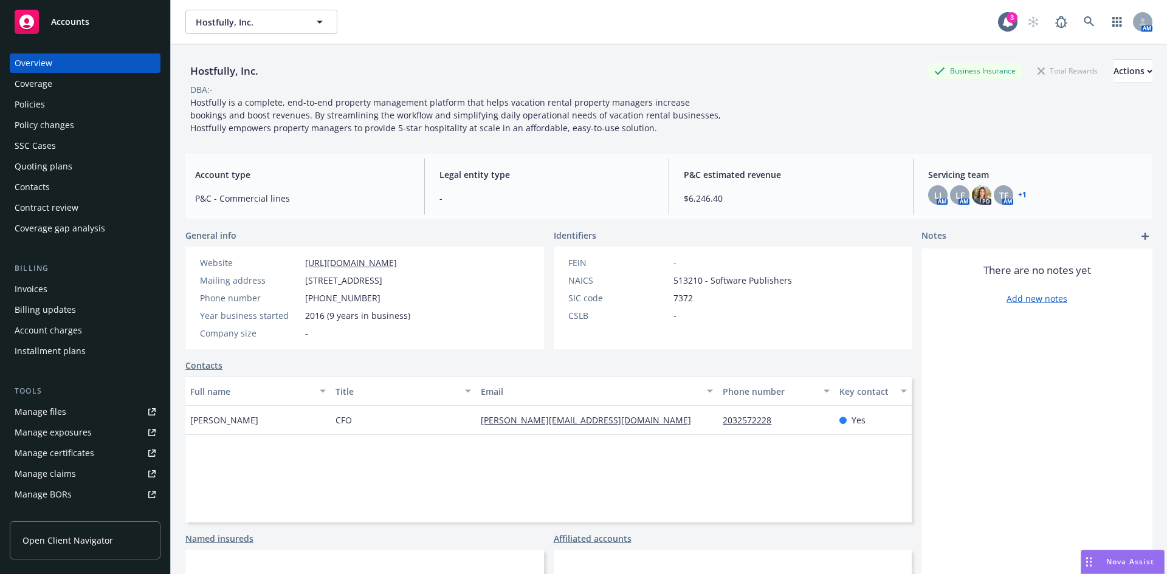
click at [35, 102] on div "Policies" at bounding box center [30, 104] width 30 height 19
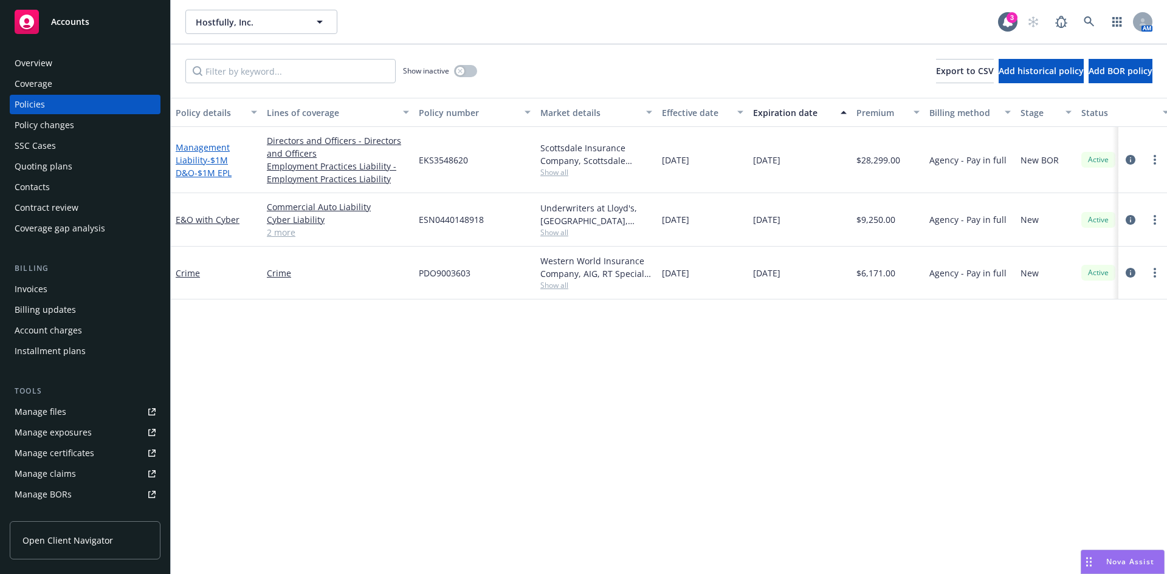
click at [209, 171] on span "- $1M D&O-$1M EPL" at bounding box center [204, 166] width 56 height 24
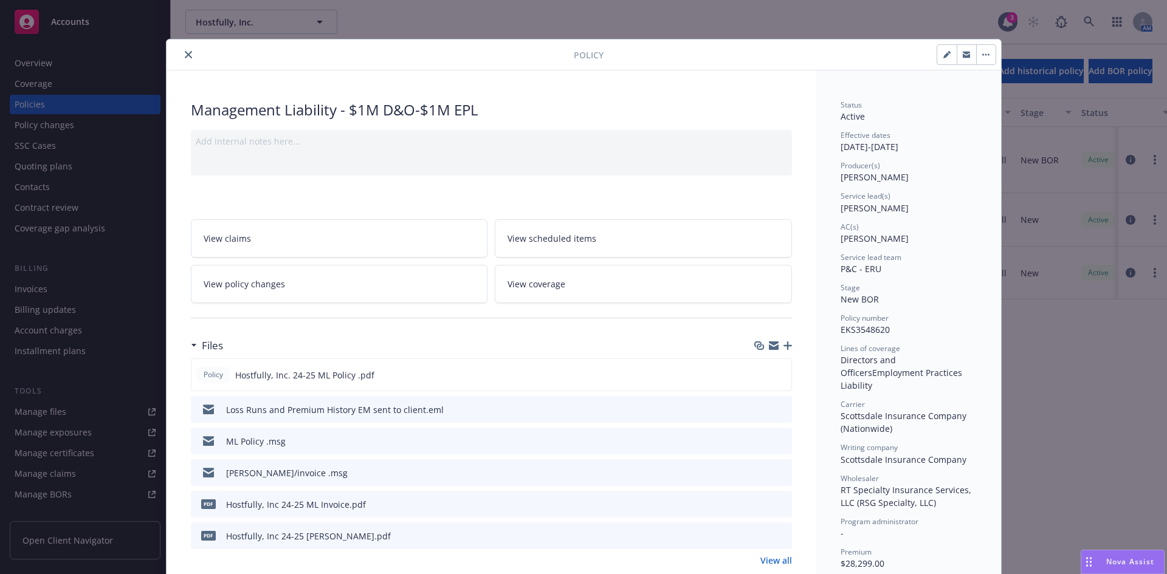
click at [185, 53] on icon "close" at bounding box center [188, 54] width 7 height 7
